Goal: Communication & Community: Answer question/provide support

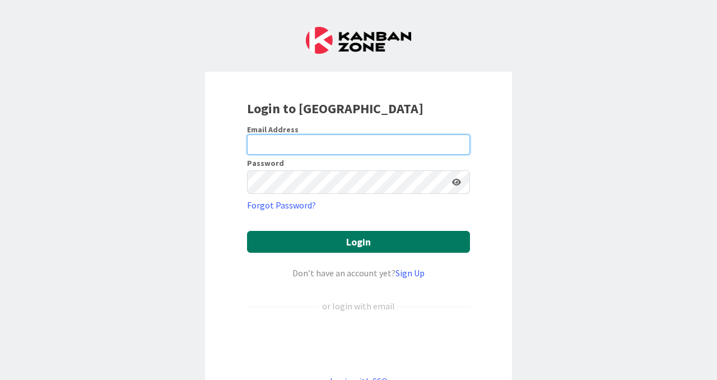
type input "[PERSON_NAME][EMAIL_ADDRESS][PERSON_NAME][DOMAIN_NAME]"
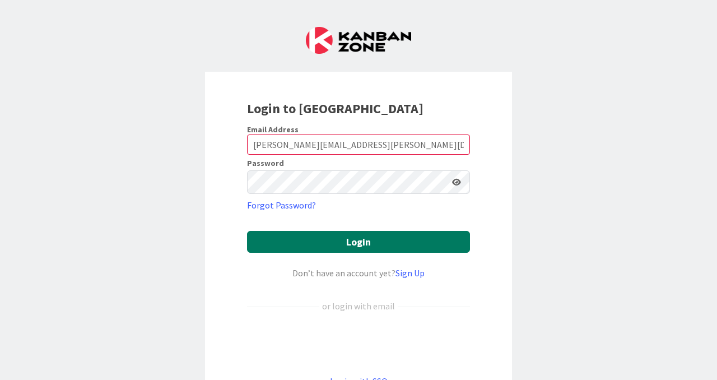
click at [394, 252] on button "Login" at bounding box center [358, 242] width 223 height 22
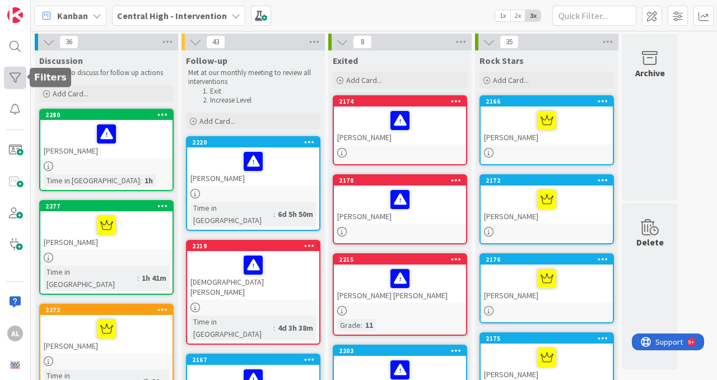
click at [17, 73] on div at bounding box center [15, 78] width 22 height 22
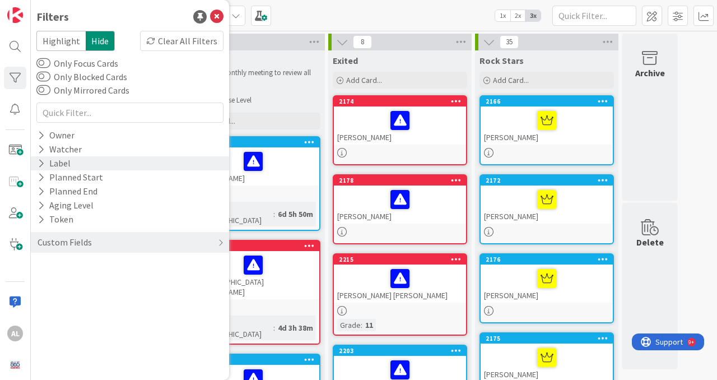
click at [45, 167] on div "Label" at bounding box center [53, 163] width 35 height 14
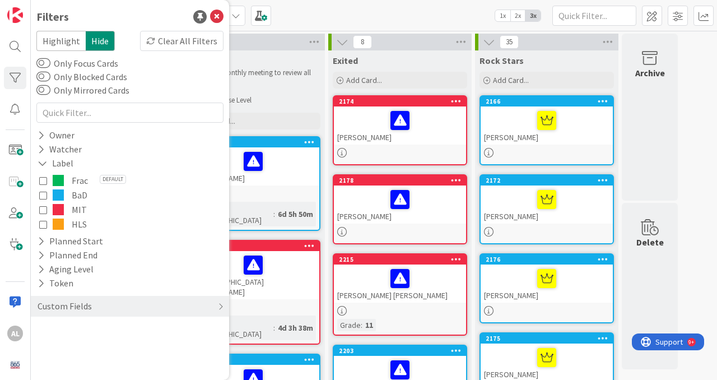
click at [44, 223] on icon at bounding box center [43, 224] width 8 height 8
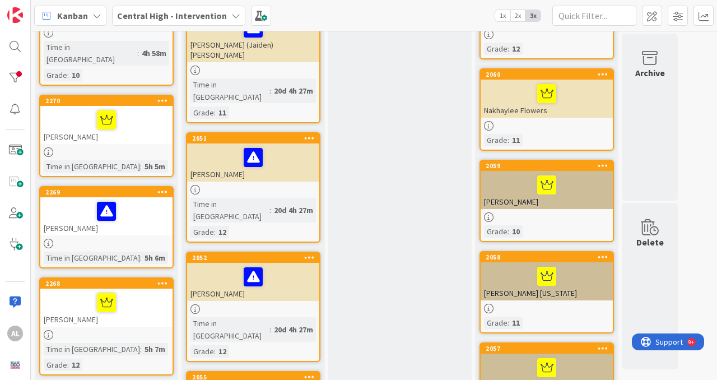
scroll to position [273, 0]
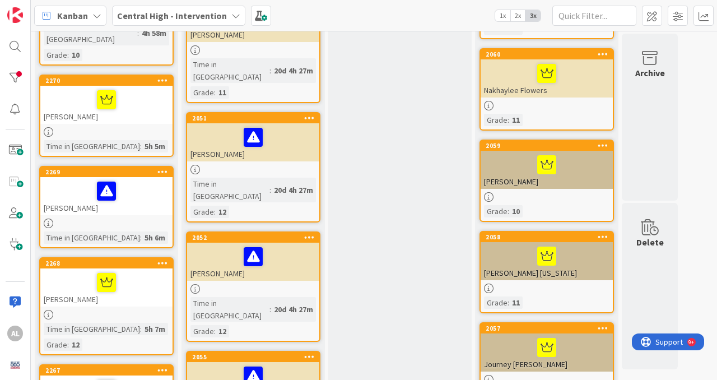
click at [133, 181] on div "[PERSON_NAME]" at bounding box center [106, 196] width 132 height 38
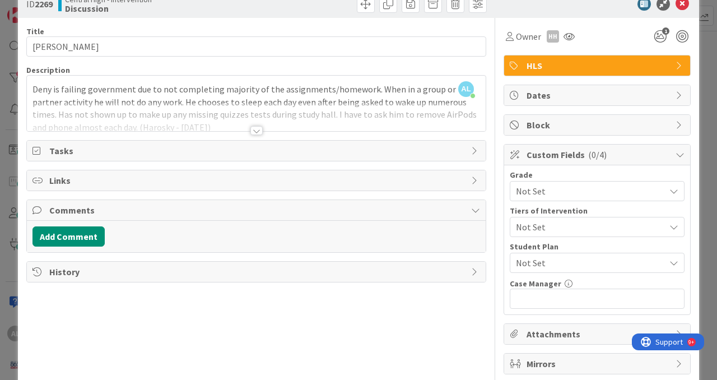
scroll to position [21, 0]
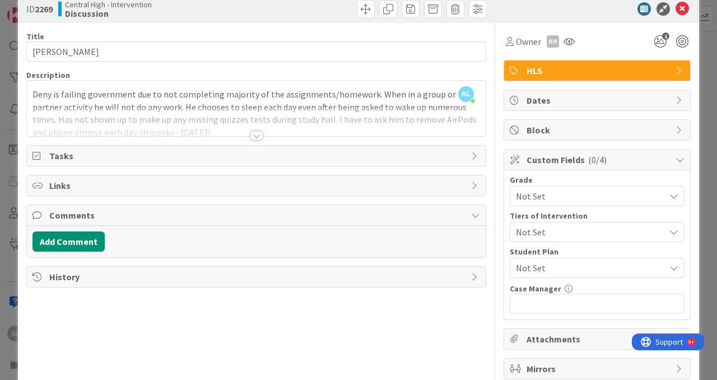
click at [259, 140] on div at bounding box center [256, 135] width 12 height 9
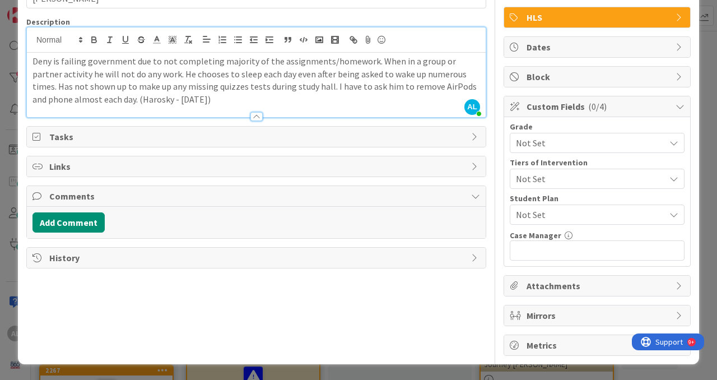
scroll to position [85, 0]
drag, startPoint x: 206, startPoint y: 91, endPoint x: 24, endPoint y: 59, distance: 184.8
click at [24, 59] on div "ID 2269 Central High - Intervention Discussion Title 21 / 128 Deny [PERSON_NAME…" at bounding box center [358, 153] width 681 height 422
copy p "Deny is failing government due to not completing majority of the assignments/ho…"
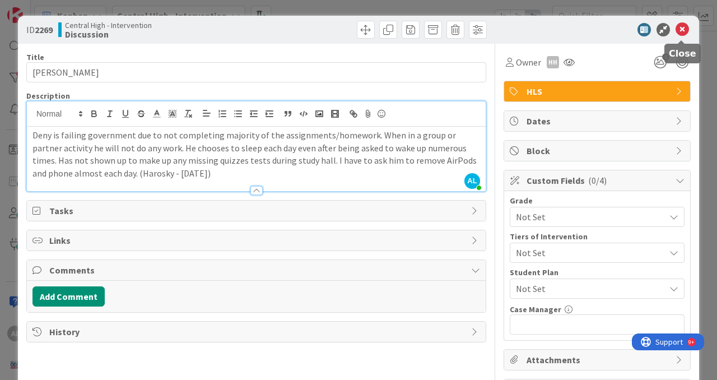
click at [684, 34] on icon at bounding box center [681, 29] width 13 height 13
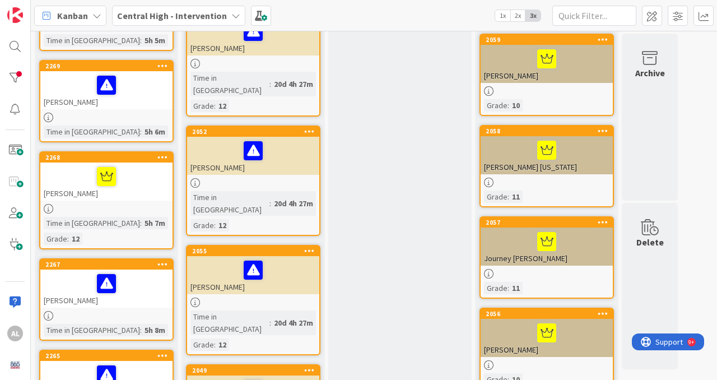
click at [129, 269] on div "[PERSON_NAME]" at bounding box center [106, 288] width 132 height 38
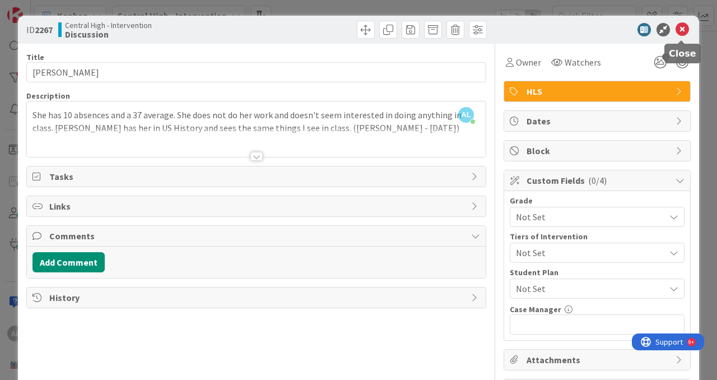
click at [682, 31] on icon at bounding box center [681, 29] width 13 height 13
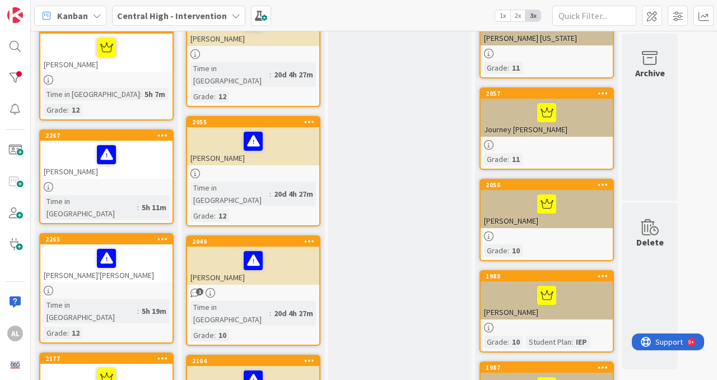
scroll to position [510, 0]
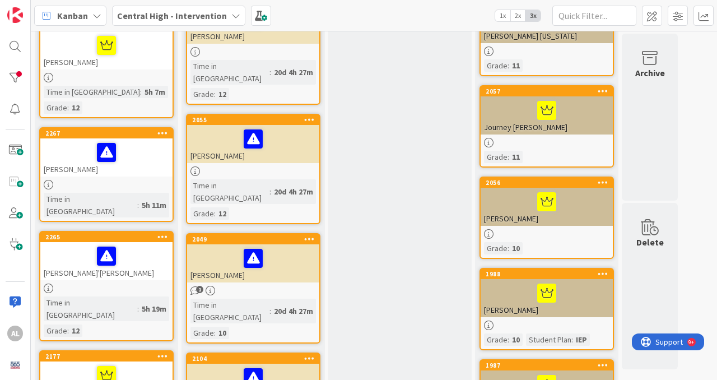
click at [136, 242] on div "[PERSON_NAME]'[PERSON_NAME]" at bounding box center [106, 261] width 132 height 38
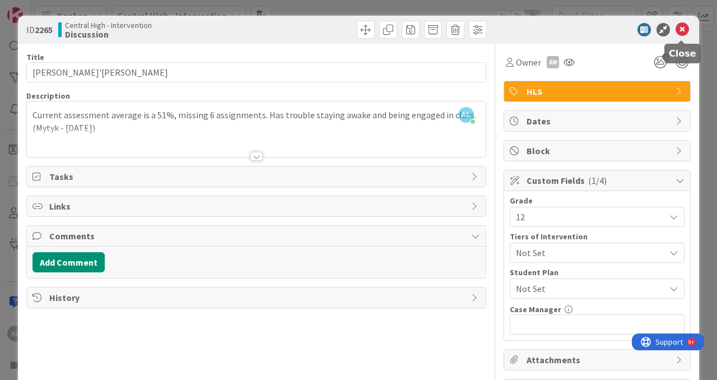
click at [681, 27] on icon at bounding box center [681, 29] width 13 height 13
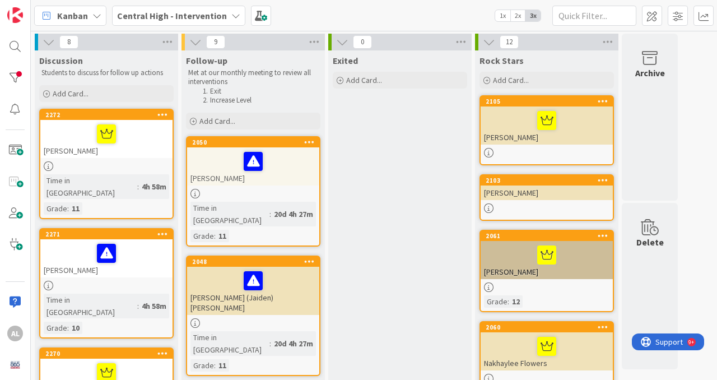
click at [272, 190] on div at bounding box center [253, 194] width 132 height 10
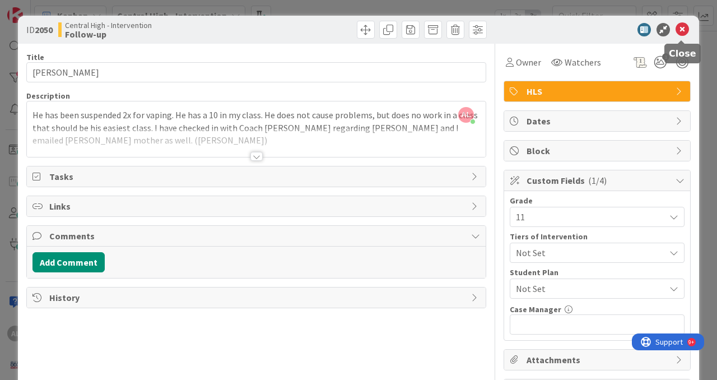
click at [679, 32] on icon at bounding box center [681, 29] width 13 height 13
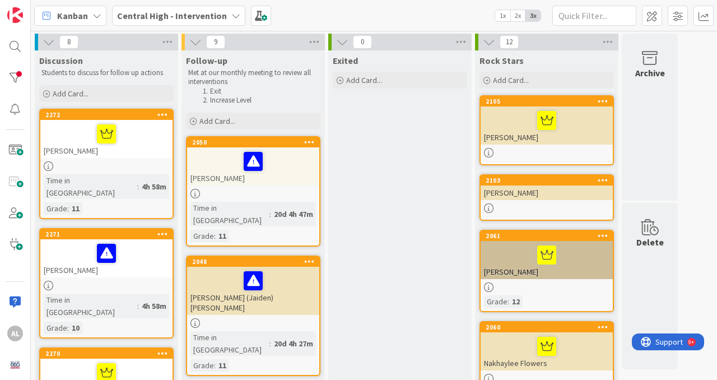
click at [276, 283] on div "[PERSON_NAME] (Jaiden) [PERSON_NAME]" at bounding box center [253, 291] width 132 height 48
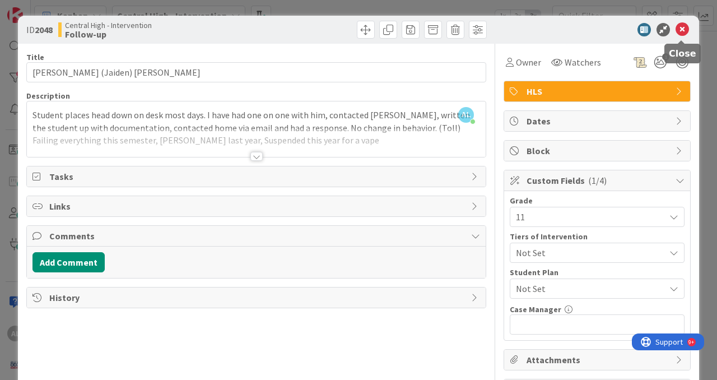
click at [686, 35] on icon at bounding box center [681, 29] width 13 height 13
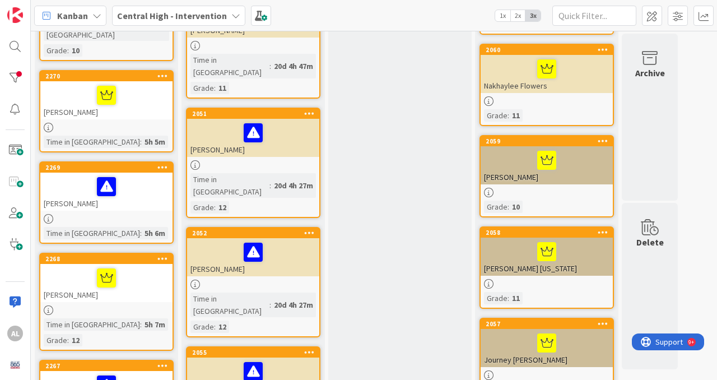
scroll to position [278, 0]
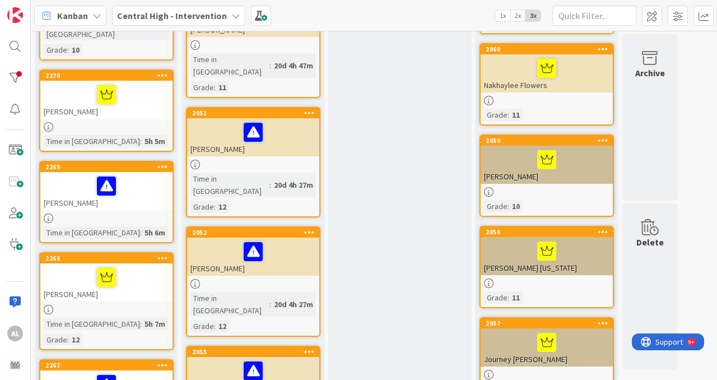
click at [299, 123] on div "2051 [PERSON_NAME] Time in [GEOGRAPHIC_DATA] : 20d 4h 27m Grade : 12" at bounding box center [253, 162] width 134 height 110
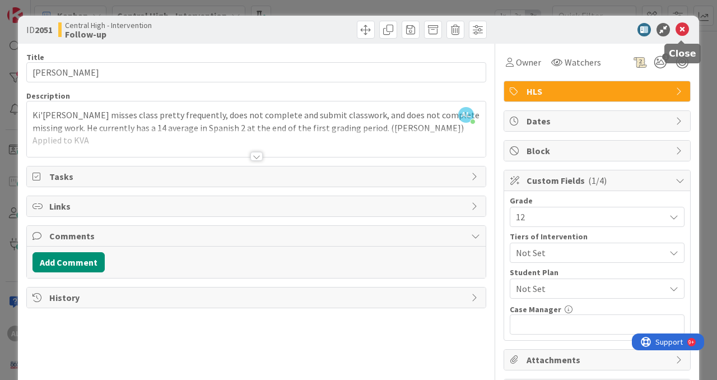
click at [686, 32] on icon at bounding box center [681, 29] width 13 height 13
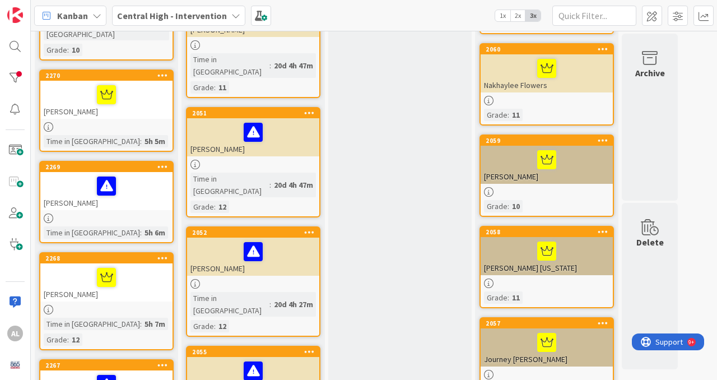
click at [287, 279] on div at bounding box center [253, 284] width 132 height 10
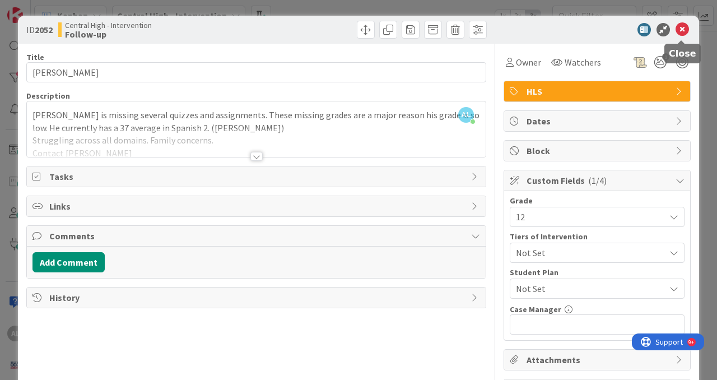
click at [684, 31] on icon at bounding box center [681, 29] width 13 height 13
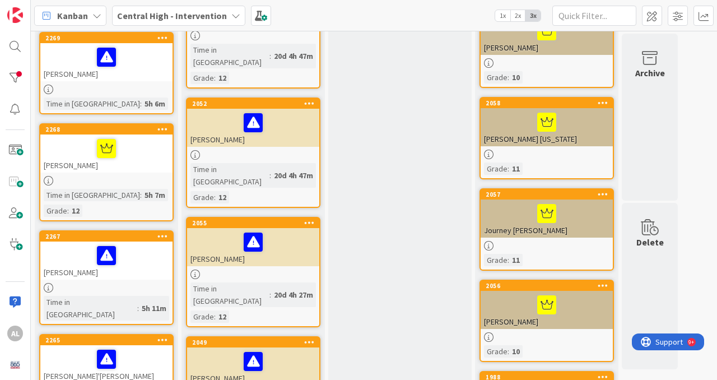
click at [296, 228] on div "[PERSON_NAME]" at bounding box center [253, 247] width 132 height 38
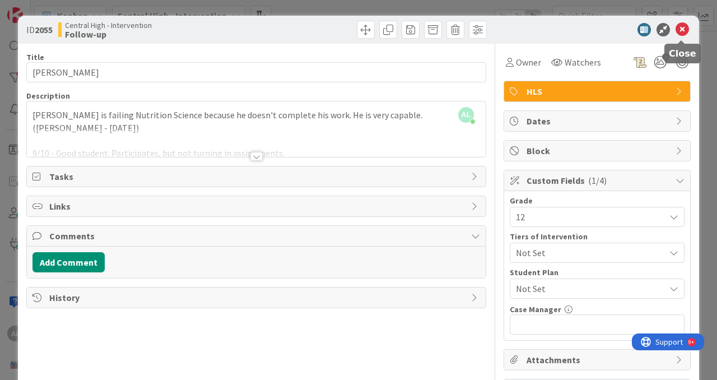
click at [678, 32] on icon at bounding box center [681, 29] width 13 height 13
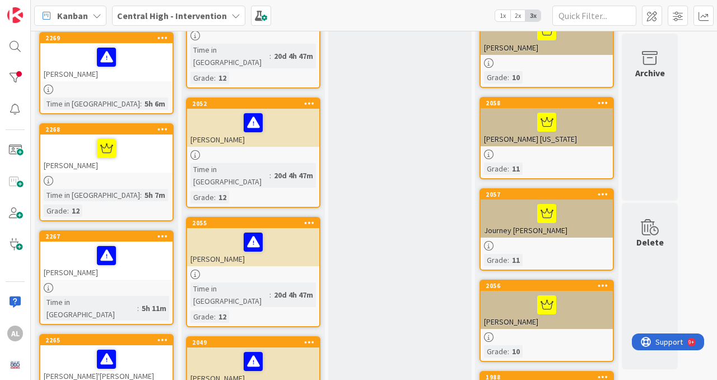
click at [290, 349] on div at bounding box center [252, 361] width 125 height 24
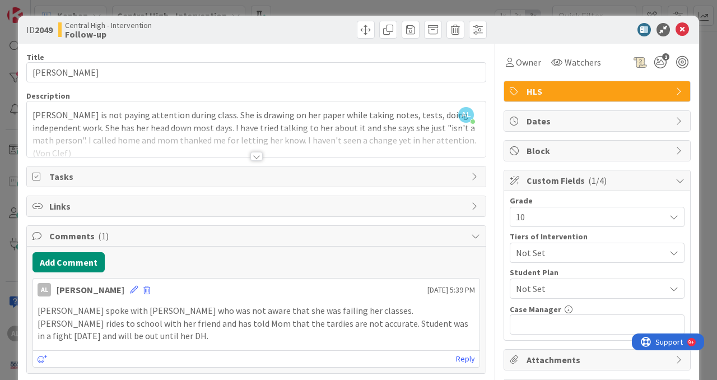
click at [260, 161] on div at bounding box center [256, 156] width 12 height 9
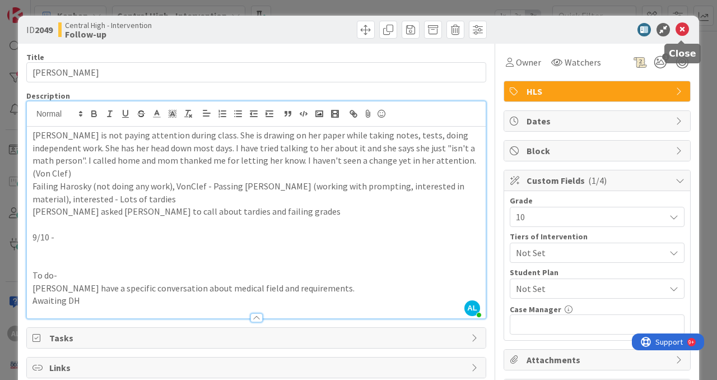
click at [681, 33] on icon at bounding box center [681, 29] width 13 height 13
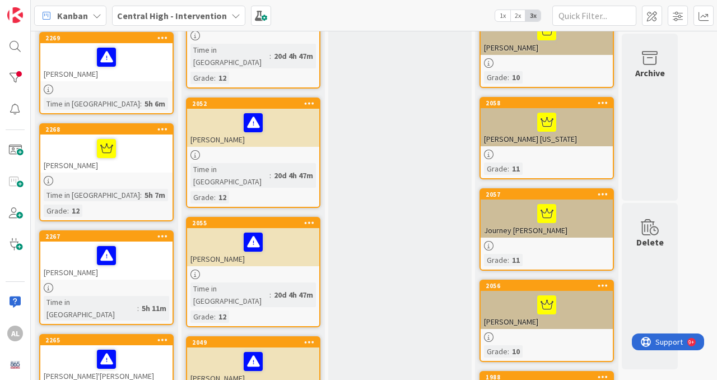
click at [276, 347] on div "[PERSON_NAME]" at bounding box center [253, 366] width 132 height 38
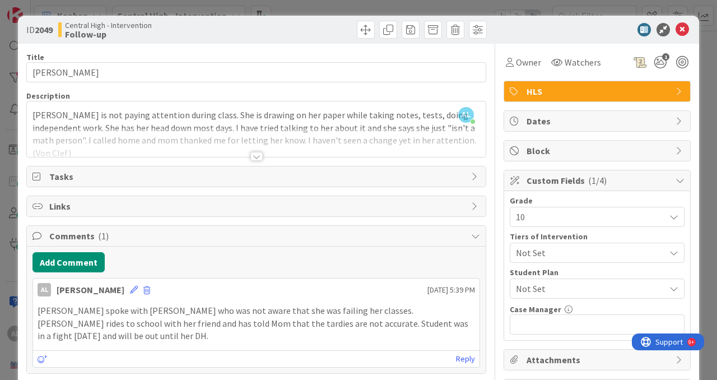
click at [257, 161] on div at bounding box center [256, 156] width 12 height 9
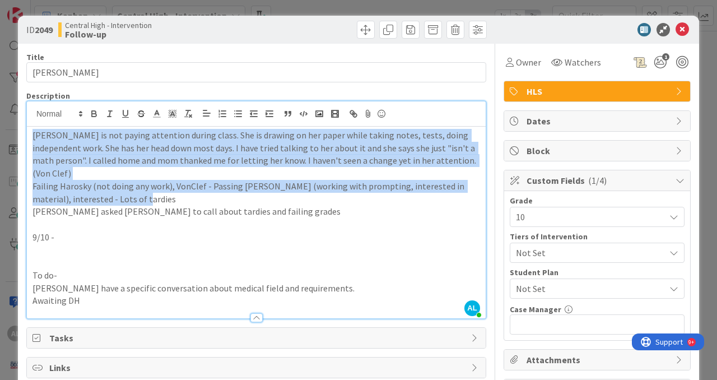
drag, startPoint x: 166, startPoint y: 189, endPoint x: 29, endPoint y: 144, distance: 145.1
click at [29, 144] on div "[PERSON_NAME] is not paying attention during class. She is drawing on her paper…" at bounding box center [256, 223] width 459 height 192
copy div "[PERSON_NAME] is not paying attention during class. She is drawing on her paper…"
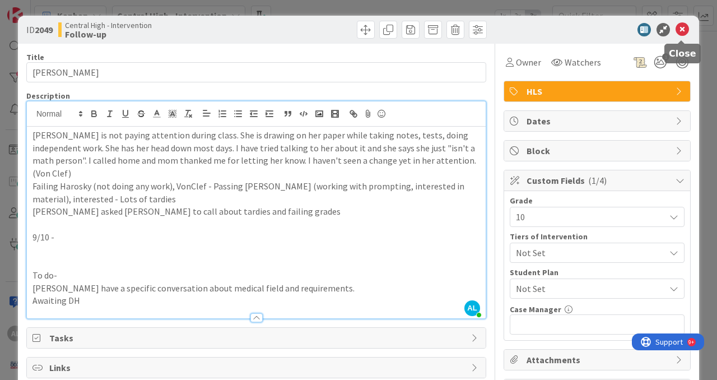
click at [684, 30] on icon at bounding box center [681, 29] width 13 height 13
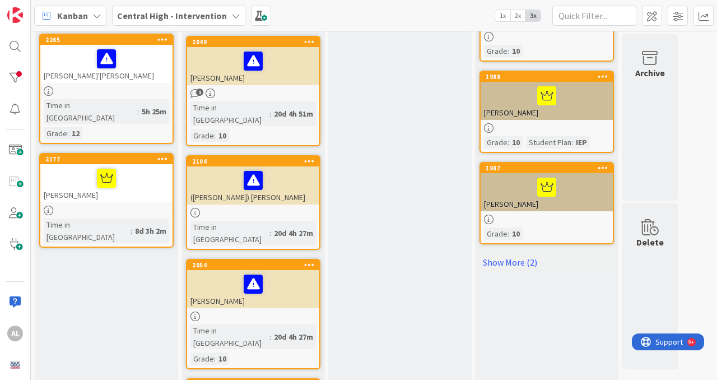
scroll to position [709, 0]
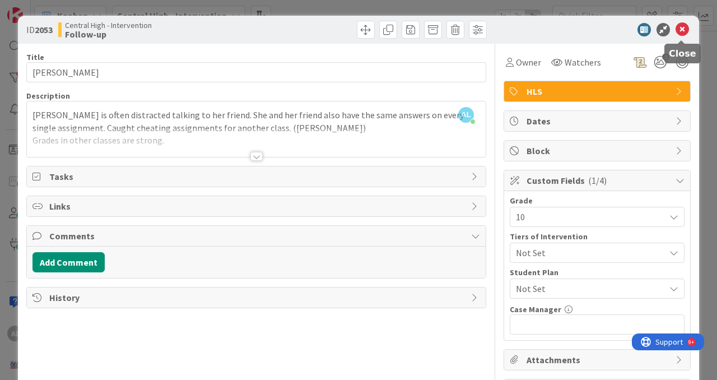
click at [683, 31] on icon at bounding box center [681, 29] width 13 height 13
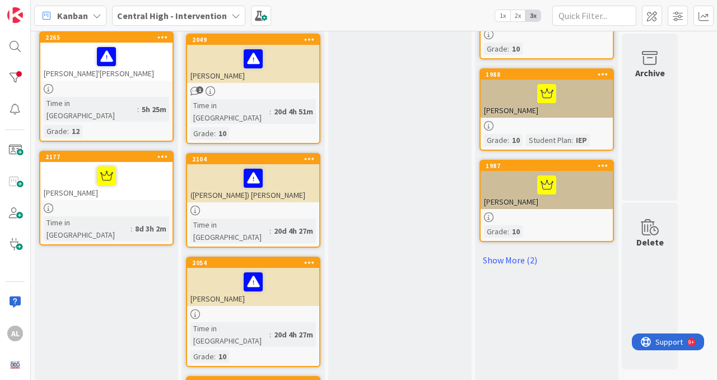
click at [290, 268] on div "[PERSON_NAME]" at bounding box center [253, 287] width 132 height 38
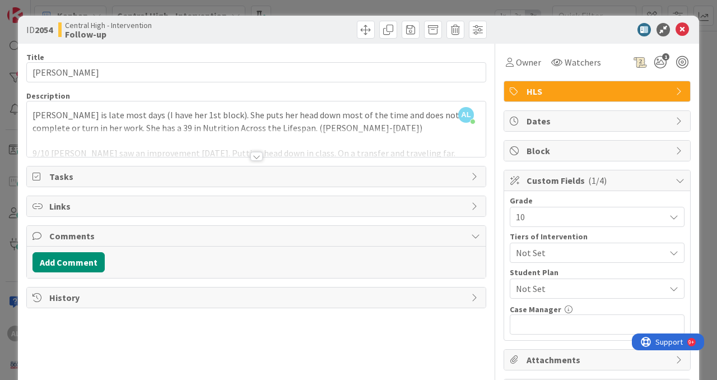
click at [255, 161] on div at bounding box center [256, 156] width 12 height 9
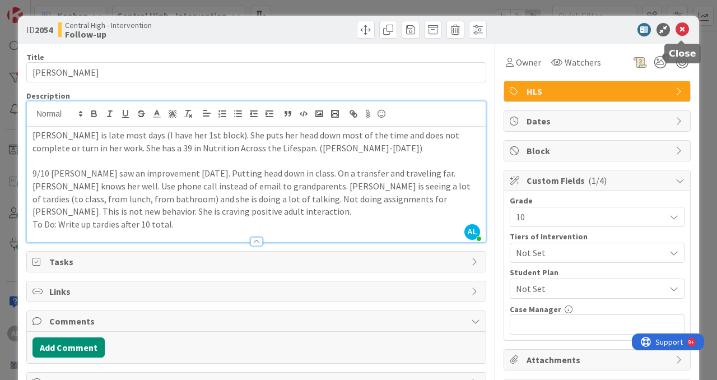
click at [680, 32] on icon at bounding box center [681, 29] width 13 height 13
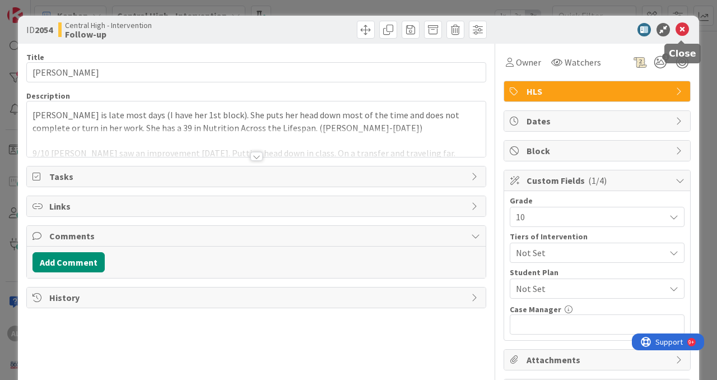
click at [681, 32] on icon at bounding box center [681, 29] width 13 height 13
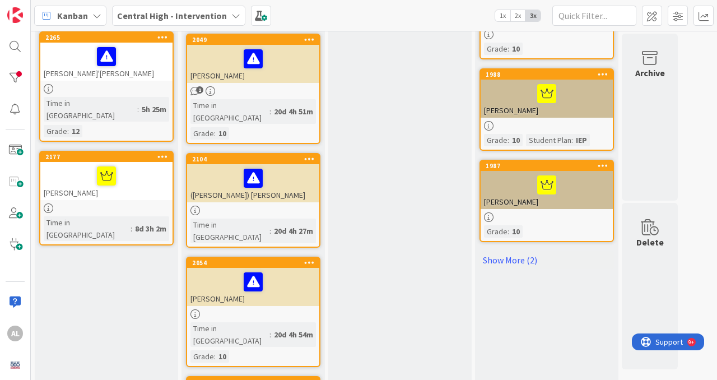
click at [290, 206] on div at bounding box center [253, 211] width 132 height 10
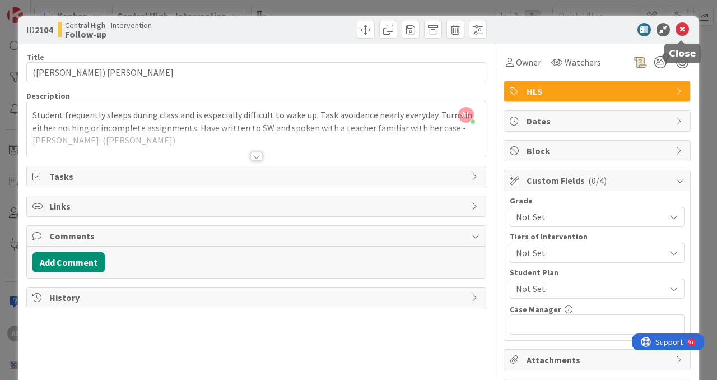
click at [682, 31] on icon at bounding box center [681, 29] width 13 height 13
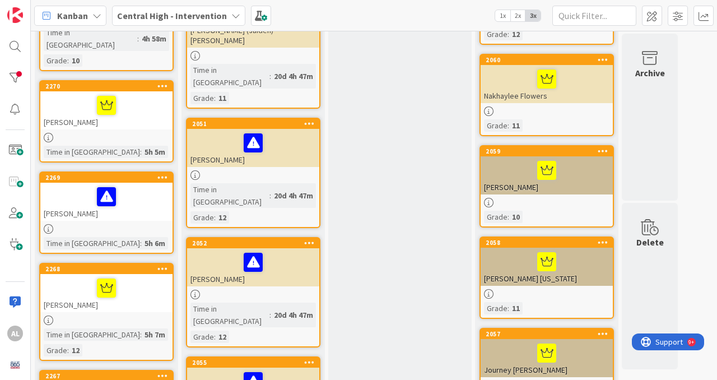
scroll to position [267, 0]
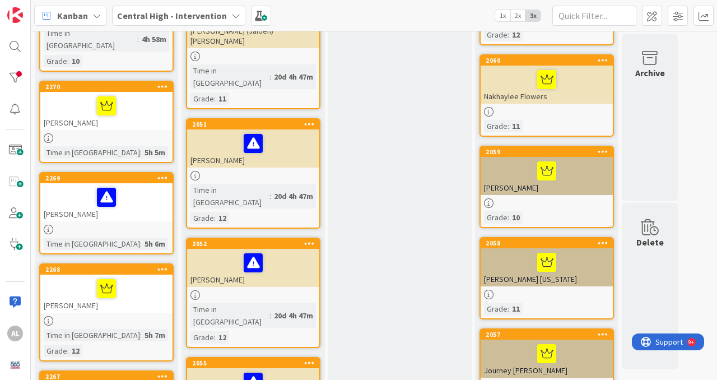
click at [291, 249] on div "[PERSON_NAME]" at bounding box center [253, 268] width 132 height 38
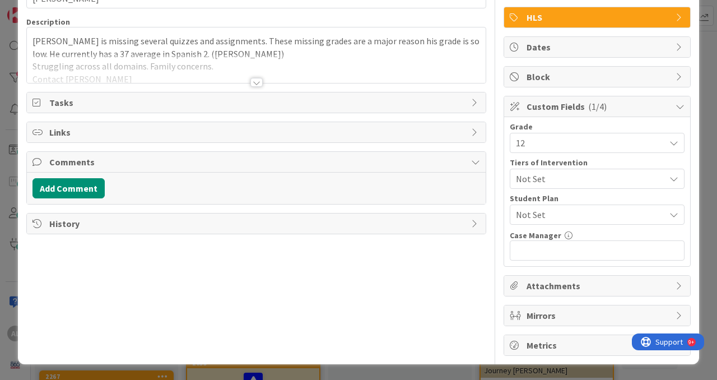
click at [71, 163] on span "Comments" at bounding box center [257, 161] width 416 height 13
click at [72, 159] on span "Comments" at bounding box center [257, 161] width 416 height 13
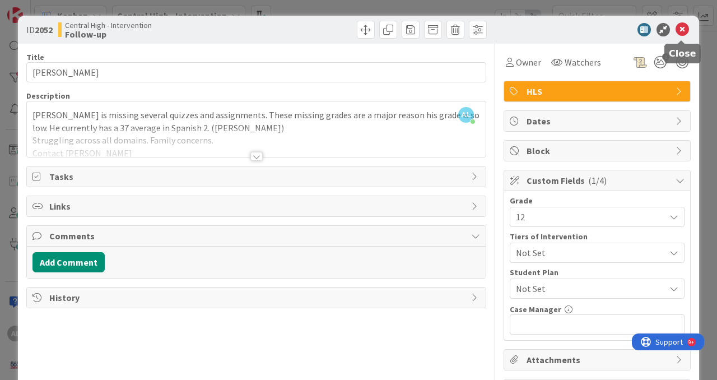
click at [685, 35] on icon at bounding box center [681, 29] width 13 height 13
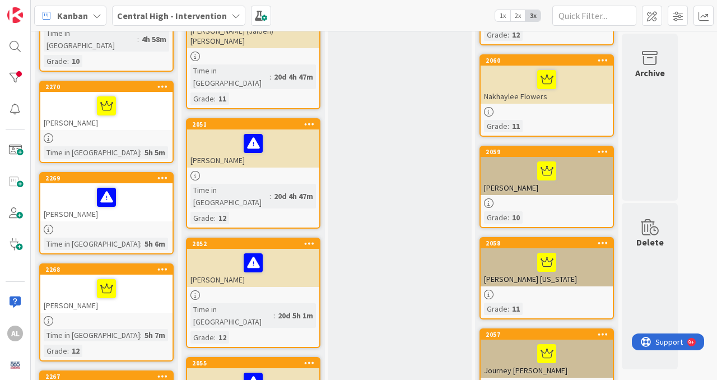
click at [146, 278] on div "[PERSON_NAME]" at bounding box center [106, 293] width 132 height 38
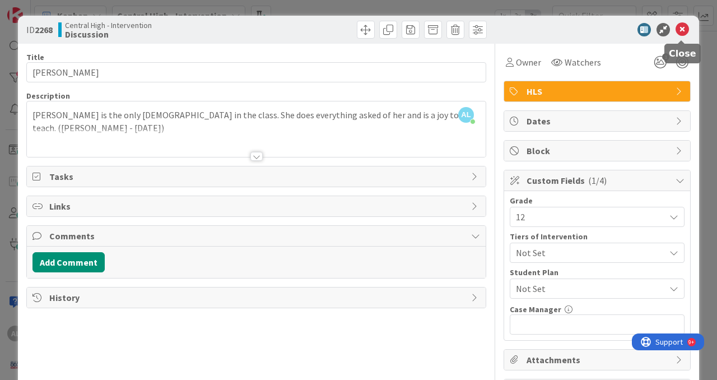
click at [679, 35] on icon at bounding box center [681, 29] width 13 height 13
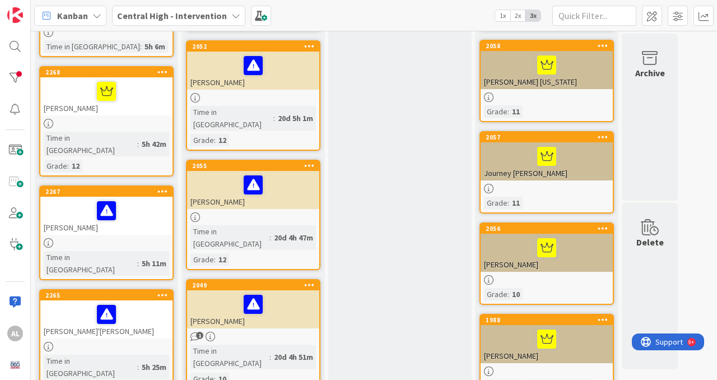
scroll to position [459, 0]
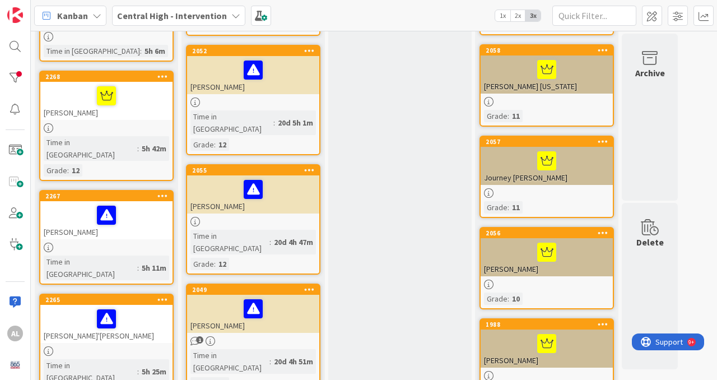
click at [286, 295] on div "[PERSON_NAME]" at bounding box center [253, 314] width 132 height 38
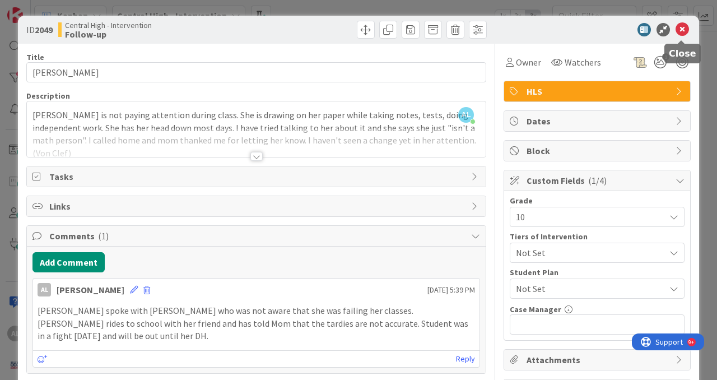
click at [687, 30] on icon at bounding box center [681, 29] width 13 height 13
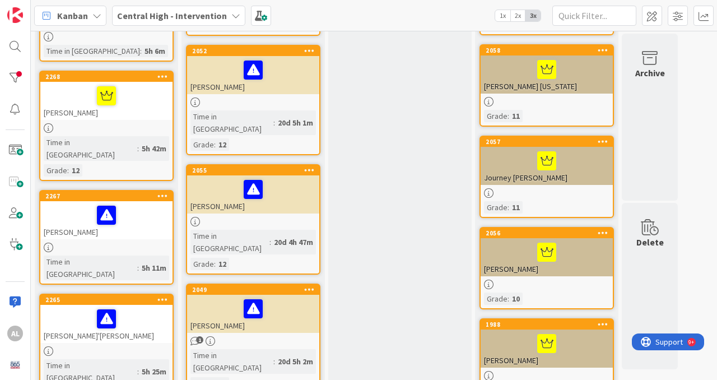
click at [269, 217] on div at bounding box center [253, 222] width 132 height 10
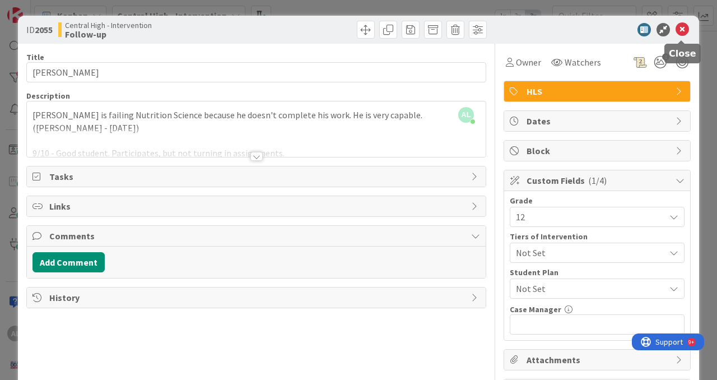
click at [686, 31] on icon at bounding box center [681, 29] width 13 height 13
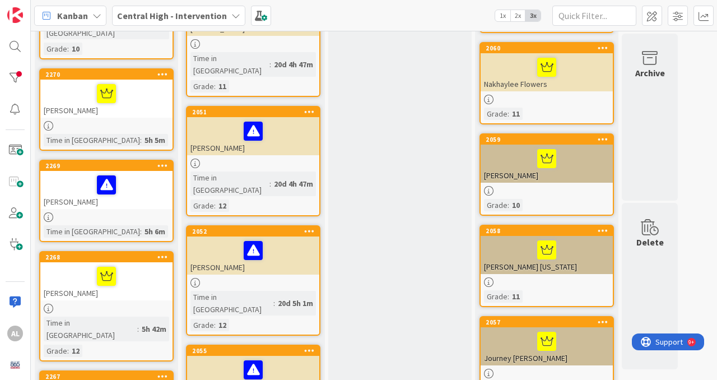
scroll to position [276, 0]
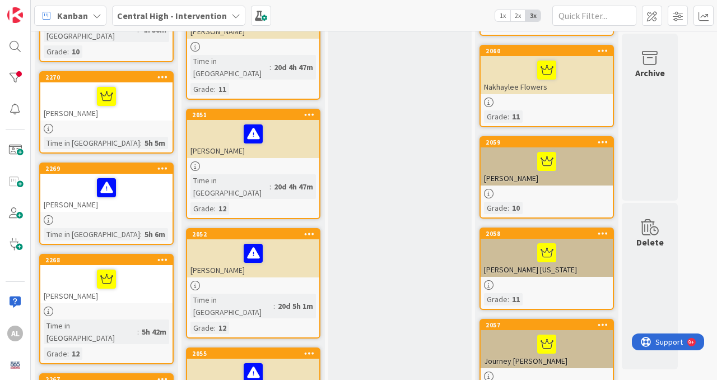
click at [125, 189] on div "2269 Deny [PERSON_NAME] Time in [GEOGRAPHIC_DATA] : 5h 6m" at bounding box center [106, 203] width 134 height 82
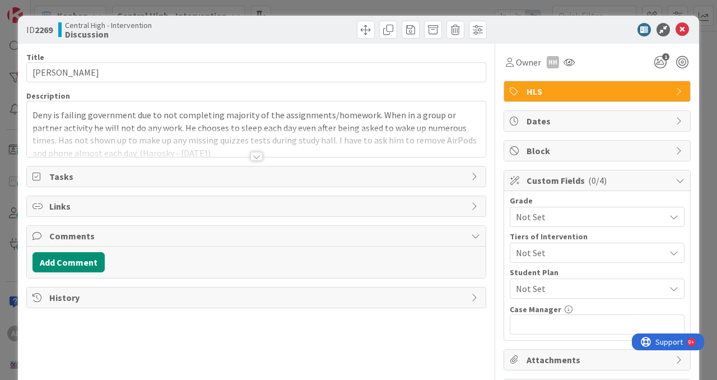
click at [85, 242] on span "Comments" at bounding box center [257, 235] width 416 height 13
click at [467, 243] on div "Comments" at bounding box center [256, 236] width 459 height 20
click at [90, 269] on button "Add Comment" at bounding box center [68, 262] width 72 height 20
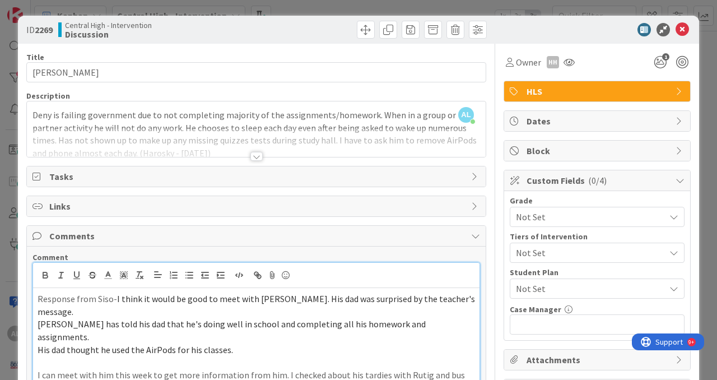
click at [114, 305] on span "I think it would be good to meet with [PERSON_NAME]. His dad was surprised by t…" at bounding box center [257, 305] width 439 height 24
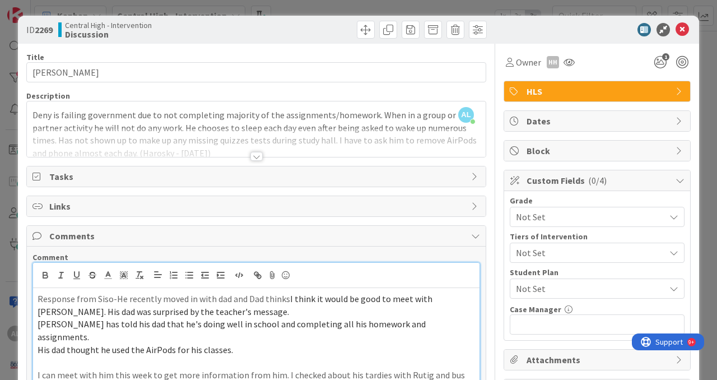
click at [311, 305] on span "I think it would be good to meet with [PERSON_NAME]. His dad was surprised by t…" at bounding box center [236, 305] width 397 height 24
click at [39, 329] on span "[PERSON_NAME] has told his dad that he's doing well in school and completing al…" at bounding box center [233, 330] width 390 height 24
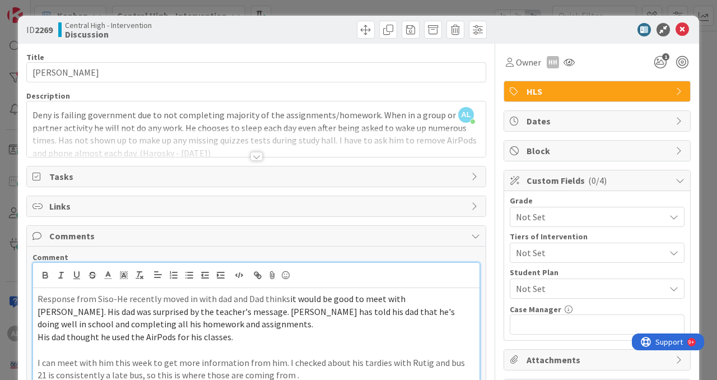
click at [33, 345] on div "Response from Siso-He recently moved in with dad and Dad thinks it would be goo…" at bounding box center [256, 337] width 446 height 98
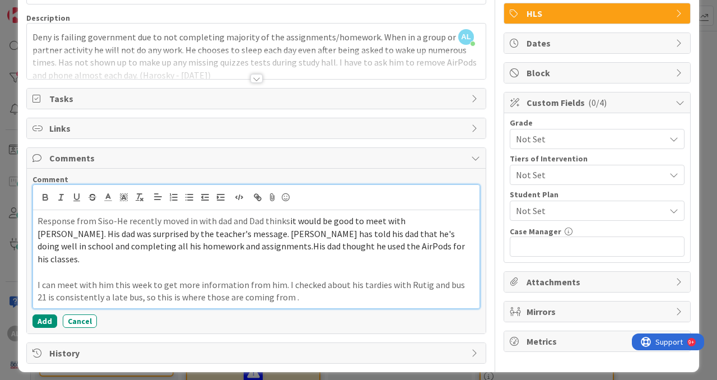
click at [434, 280] on p "I can meet with him this week to get more information from him. I checked about…" at bounding box center [256, 290] width 437 height 25
click at [292, 287] on p "I can meet with him this week to get more information from him. I checked about…" at bounding box center [256, 290] width 437 height 25
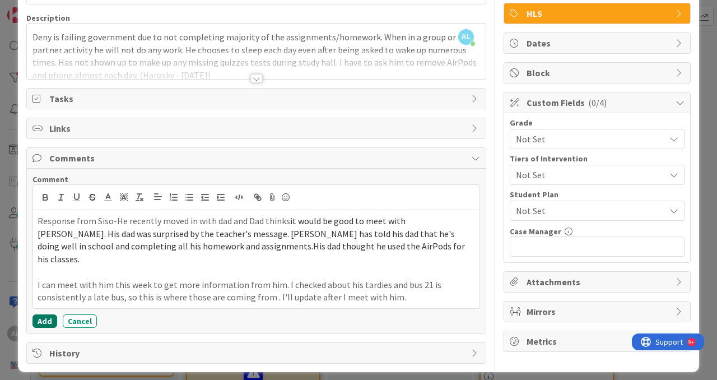
click at [47, 316] on button "Add" at bounding box center [44, 320] width 25 height 13
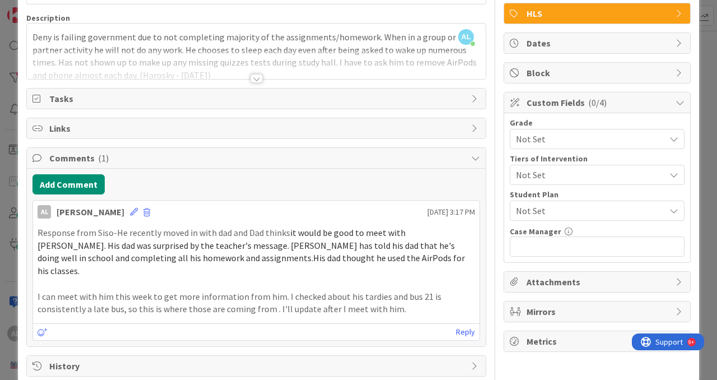
scroll to position [0, 0]
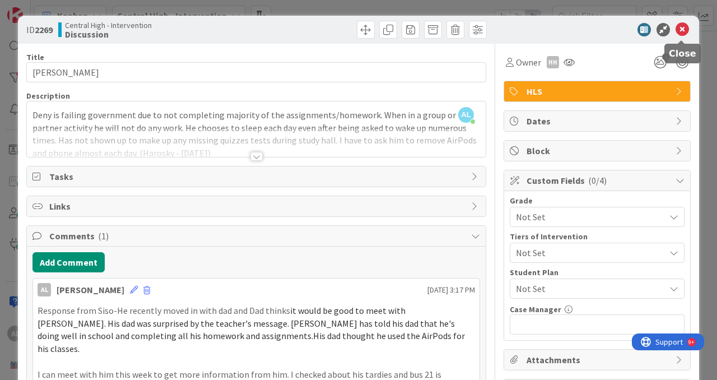
click at [682, 36] on icon at bounding box center [681, 29] width 13 height 13
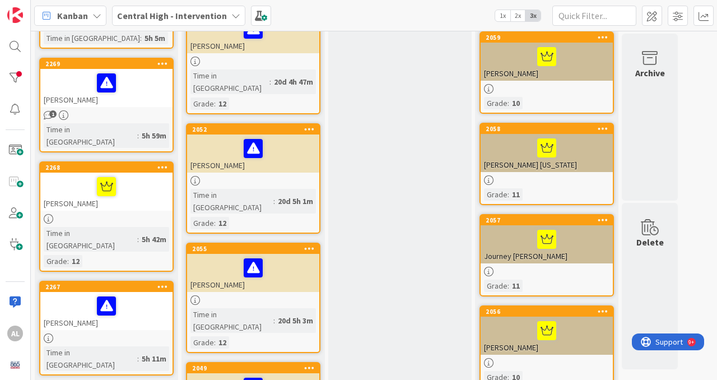
scroll to position [399, 0]
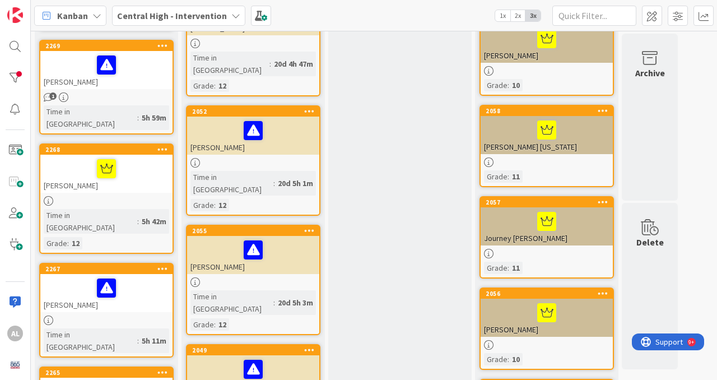
click at [124, 274] on div "[PERSON_NAME]" at bounding box center [106, 293] width 132 height 38
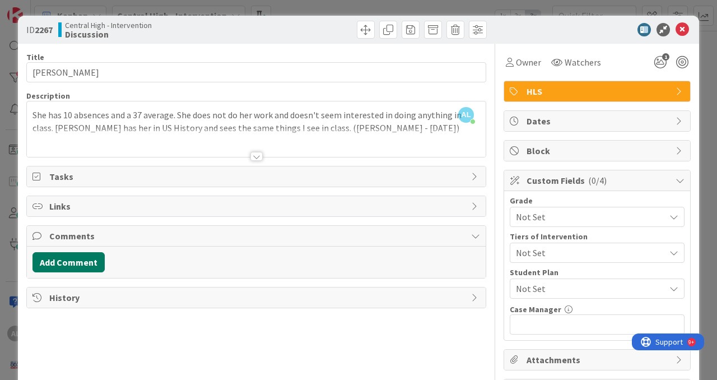
click at [72, 264] on button "Add Comment" at bounding box center [68, 262] width 72 height 20
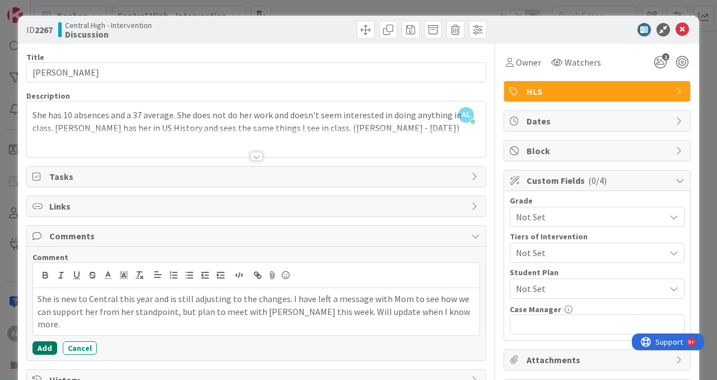
click at [40, 351] on button "Add" at bounding box center [44, 347] width 25 height 13
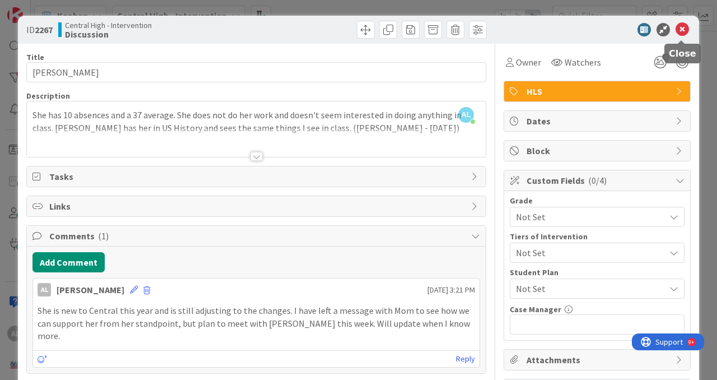
click at [679, 30] on icon at bounding box center [681, 29] width 13 height 13
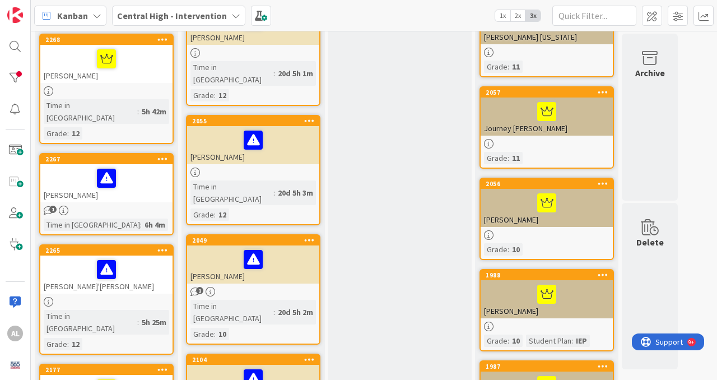
scroll to position [506, 0]
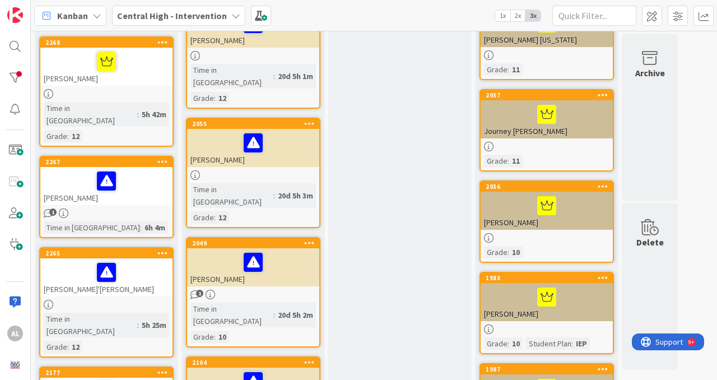
click at [268, 370] on div at bounding box center [252, 382] width 125 height 24
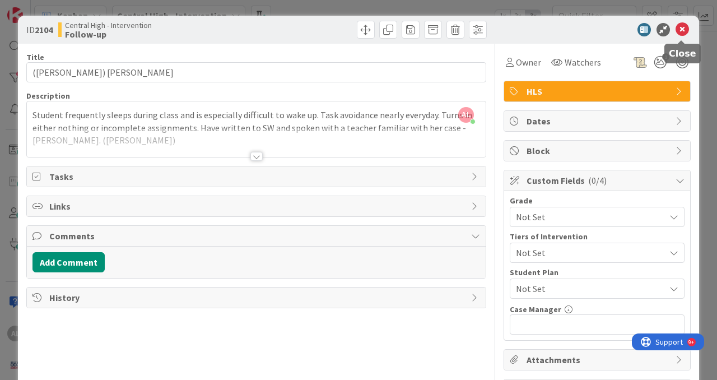
click at [682, 34] on icon at bounding box center [681, 29] width 13 height 13
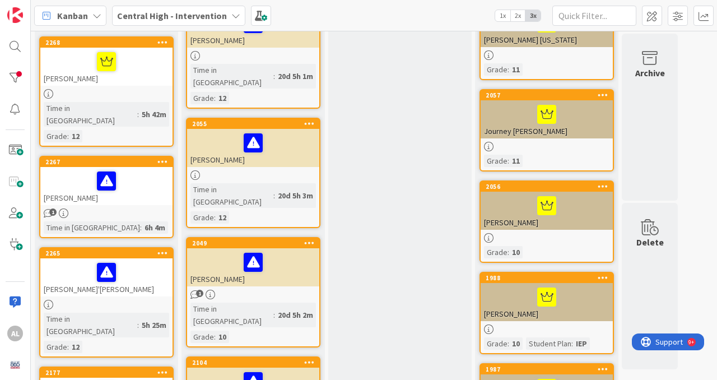
click at [286, 367] on div "([PERSON_NAME]) [PERSON_NAME]" at bounding box center [253, 386] width 132 height 38
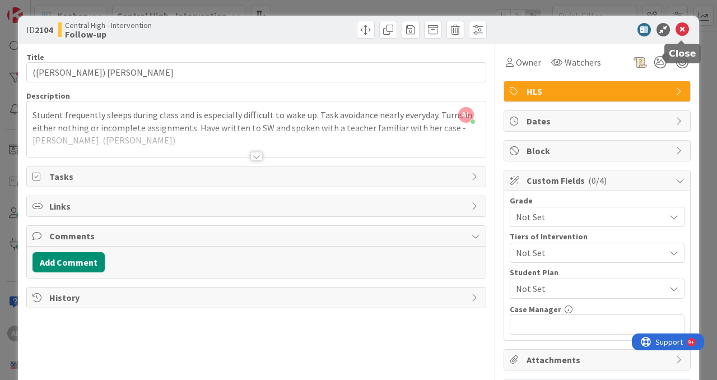
click at [682, 35] on icon at bounding box center [681, 29] width 13 height 13
